Goal: Navigation & Orientation: Find specific page/section

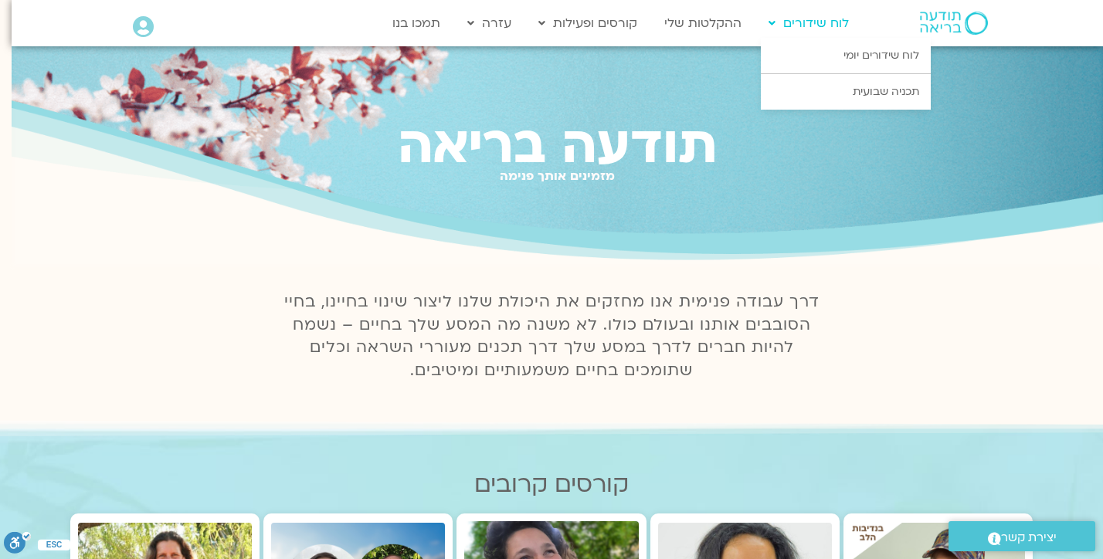
click at [798, 26] on link "לוח שידורים" at bounding box center [809, 22] width 96 height 29
click at [839, 53] on link "לוח שידורים יומי" at bounding box center [846, 56] width 170 height 36
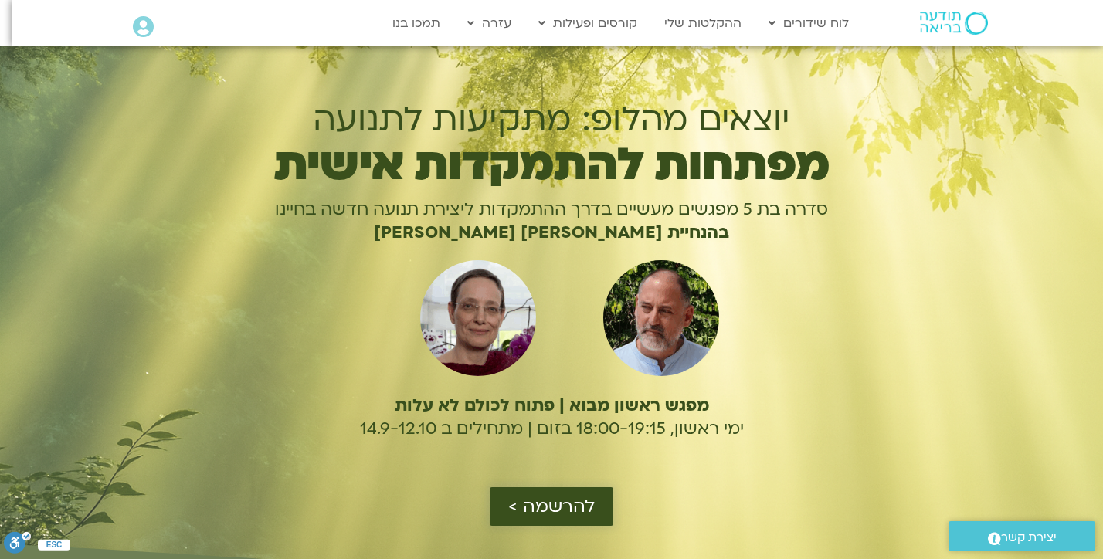
click at [556, 510] on span "להרשמה >" at bounding box center [551, 507] width 86 height 20
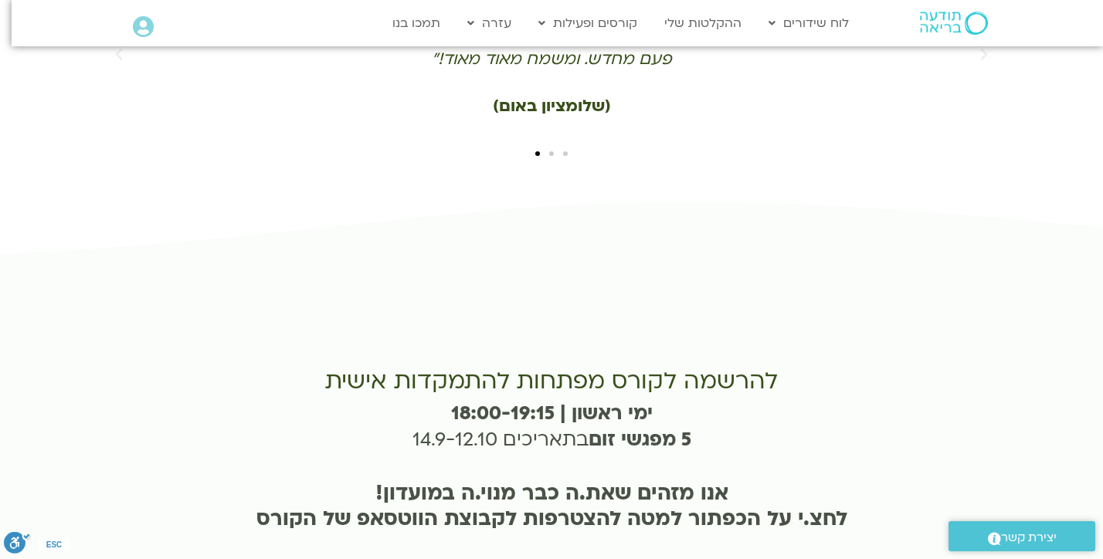
scroll to position [3769, 0]
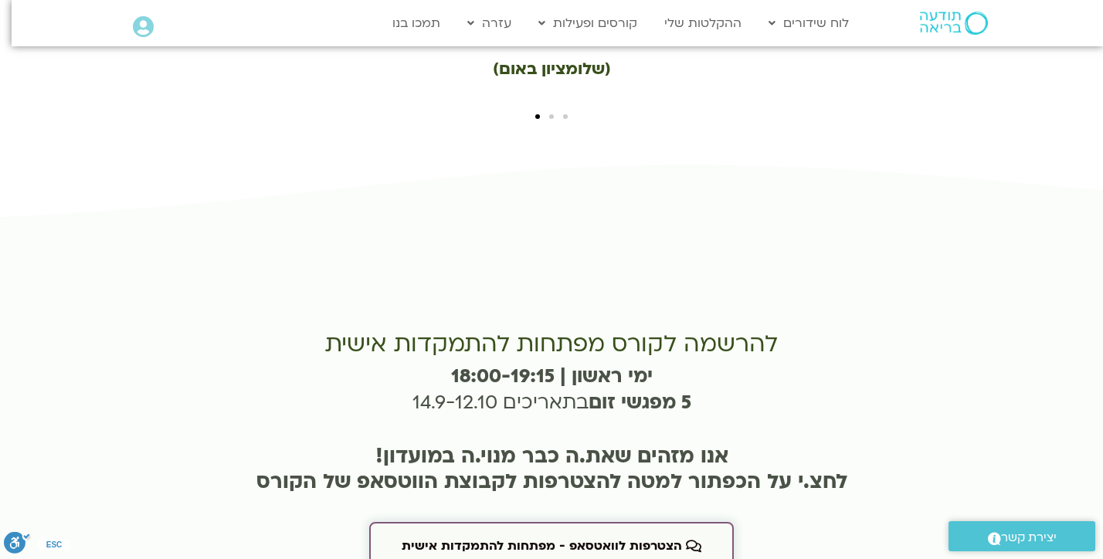
click at [527, 522] on link "הצטרפות לוואטסאפ - מפתחות להתמקדות אישית" at bounding box center [551, 546] width 364 height 48
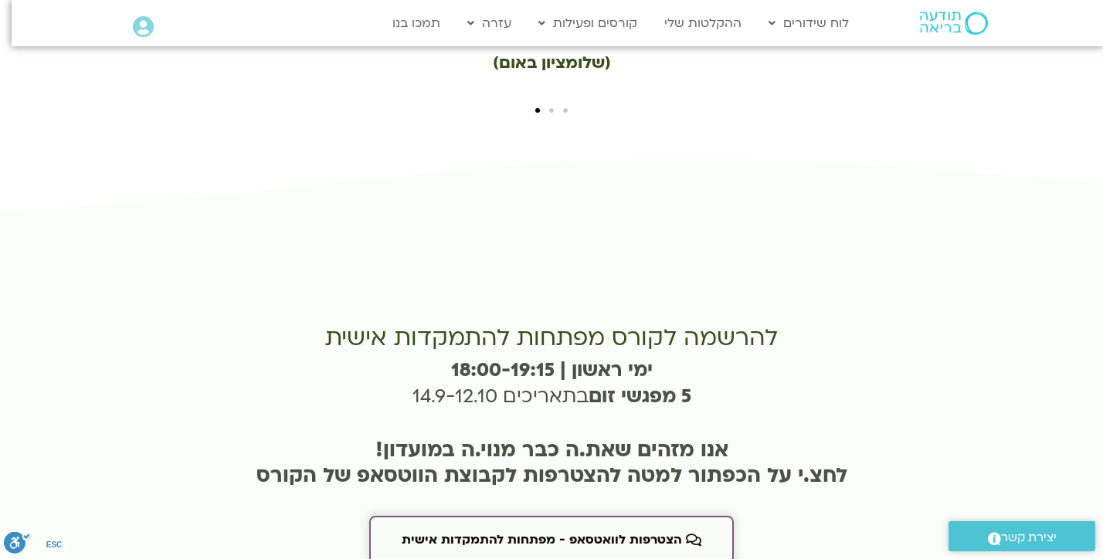
scroll to position [3779, 0]
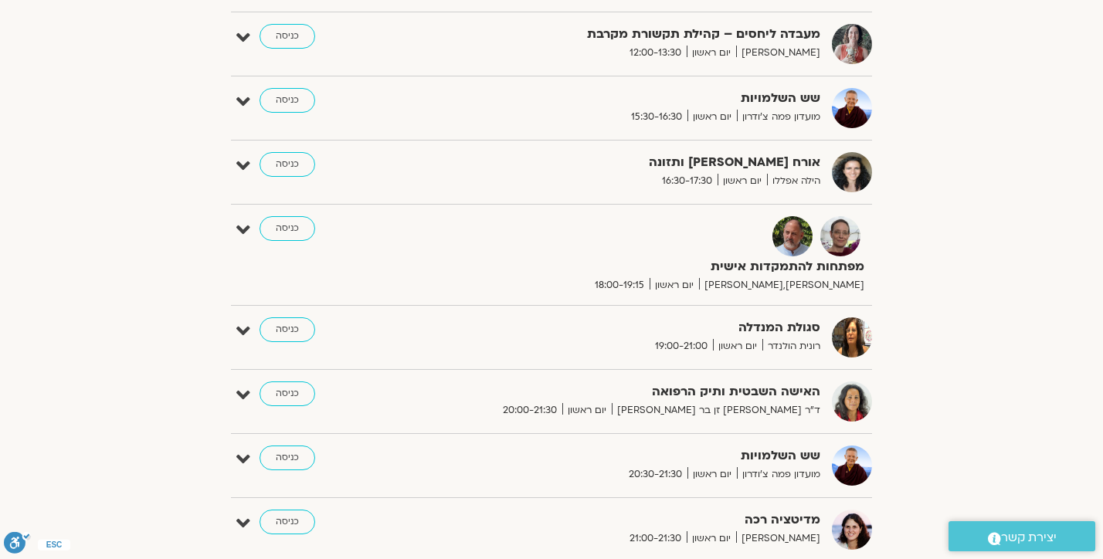
scroll to position [1197, 0]
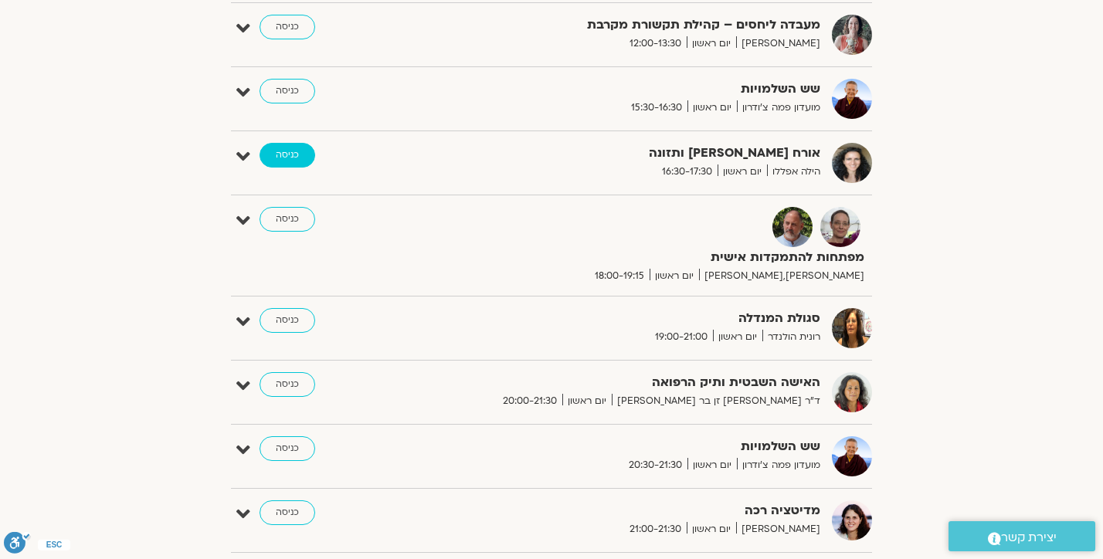
click at [283, 147] on link "כניסה" at bounding box center [287, 155] width 56 height 25
